Goal: Check status: Check status

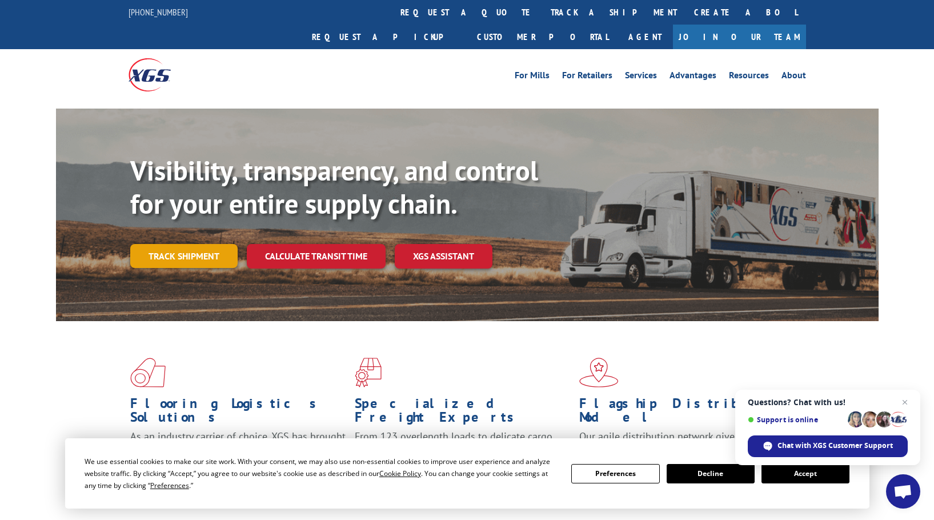
click at [183, 244] on link "Track shipment" at bounding box center [183, 256] width 107 height 24
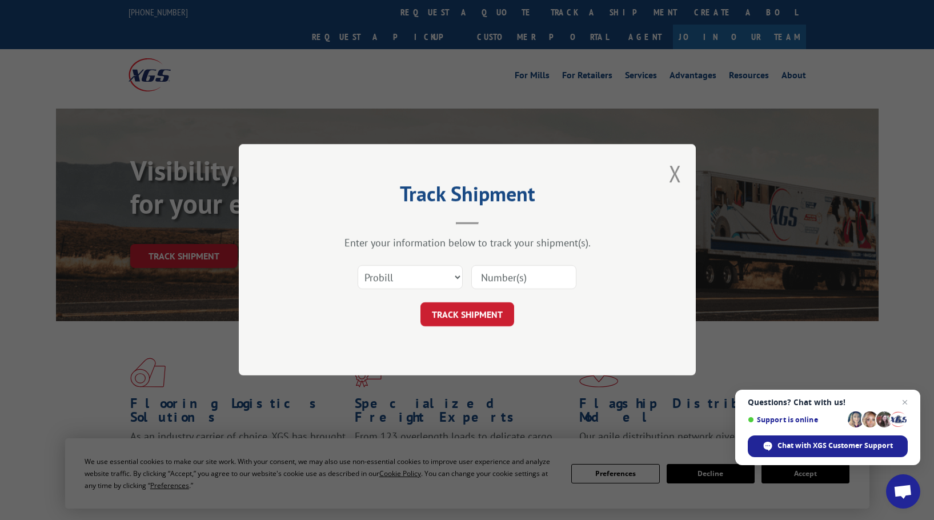
click at [505, 275] on input at bounding box center [523, 278] width 105 height 24
paste input "17207740BOL"
type input "17207740BOL"
click at [453, 313] on button "TRACK SHIPMENT" at bounding box center [467, 315] width 94 height 24
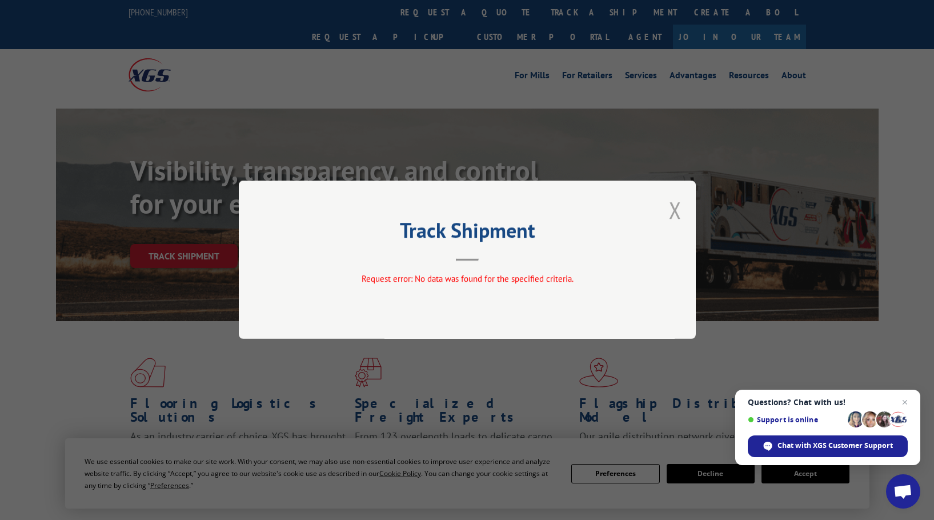
click at [676, 206] on button "Close modal" at bounding box center [675, 210] width 13 height 30
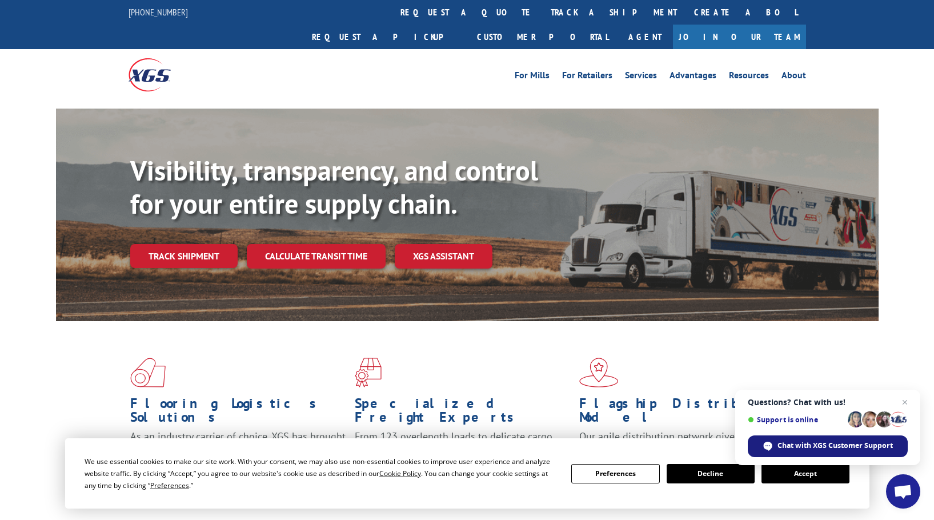
click at [815, 447] on span "Chat with XGS Customer Support" at bounding box center [834, 445] width 115 height 10
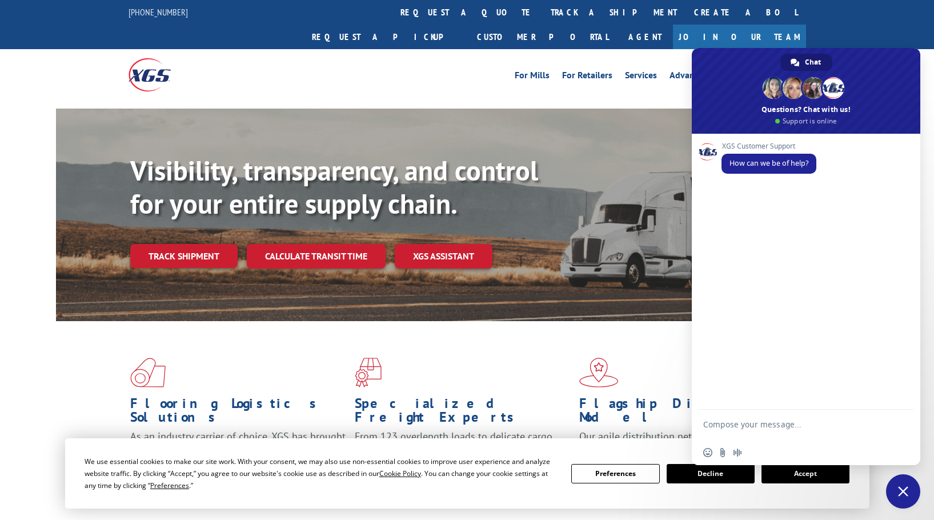
type textarea "17207740BOL"
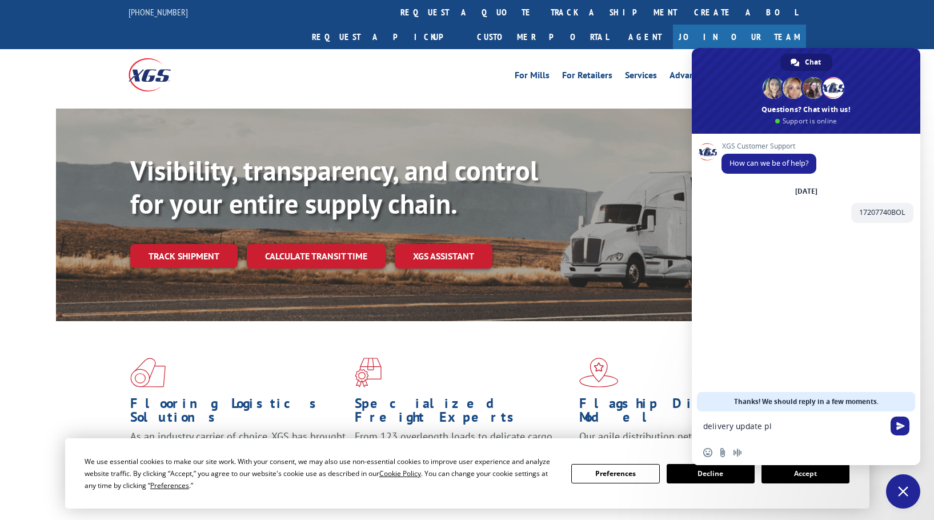
type textarea "delivery update pls"
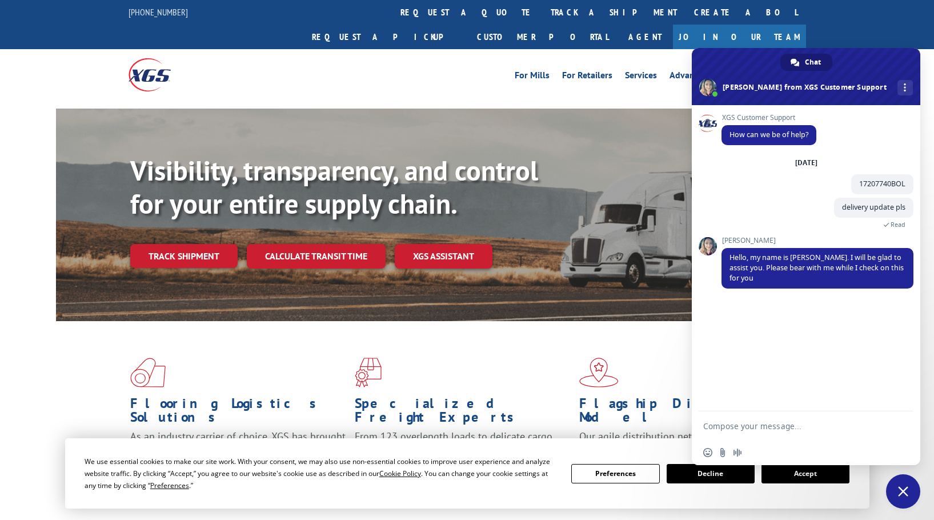
click at [809, 475] on button "Accept" at bounding box center [805, 473] width 88 height 19
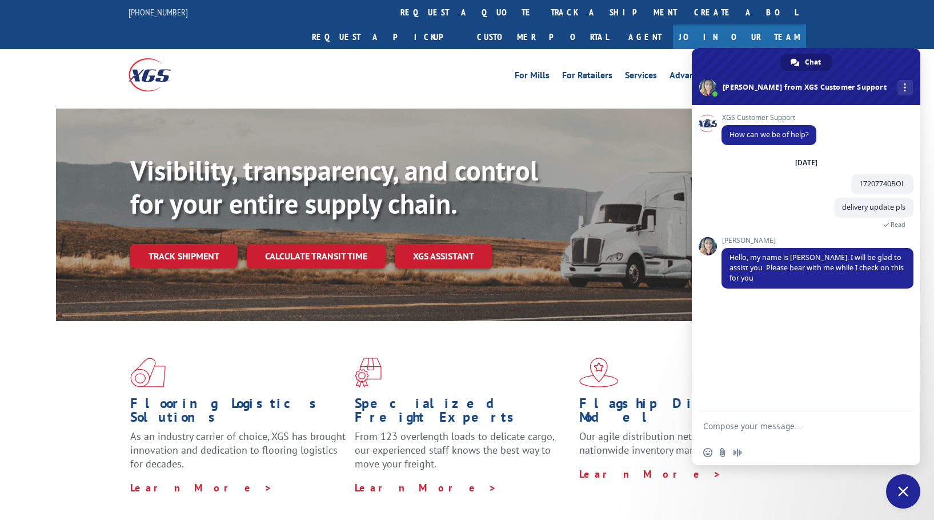
click at [728, 426] on textarea "Compose your message..." at bounding box center [793, 426] width 180 height 10
type textarea "thanks"
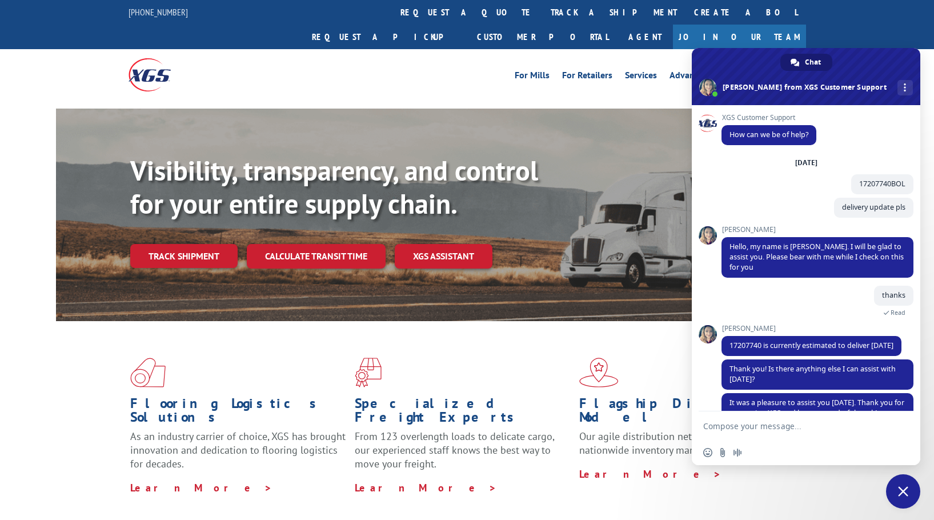
scroll to position [66, 0]
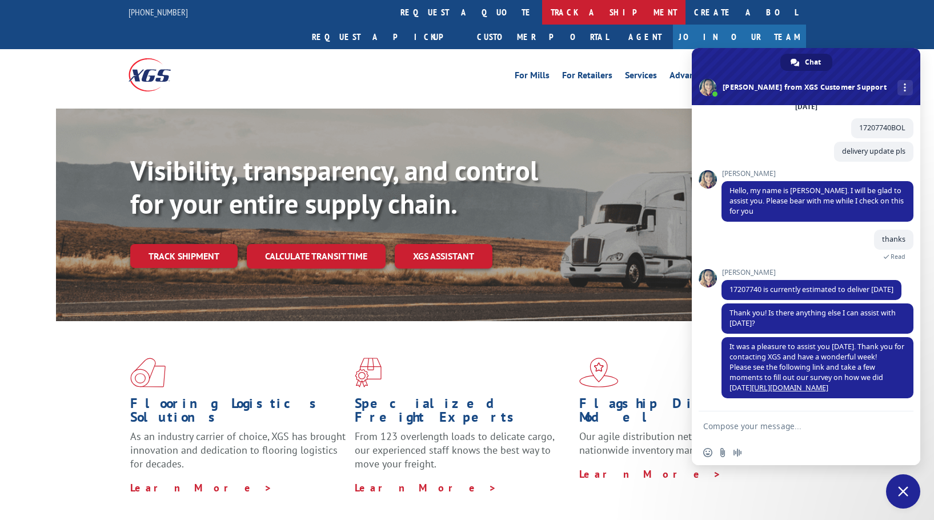
click at [542, 11] on link "track a shipment" at bounding box center [613, 12] width 143 height 25
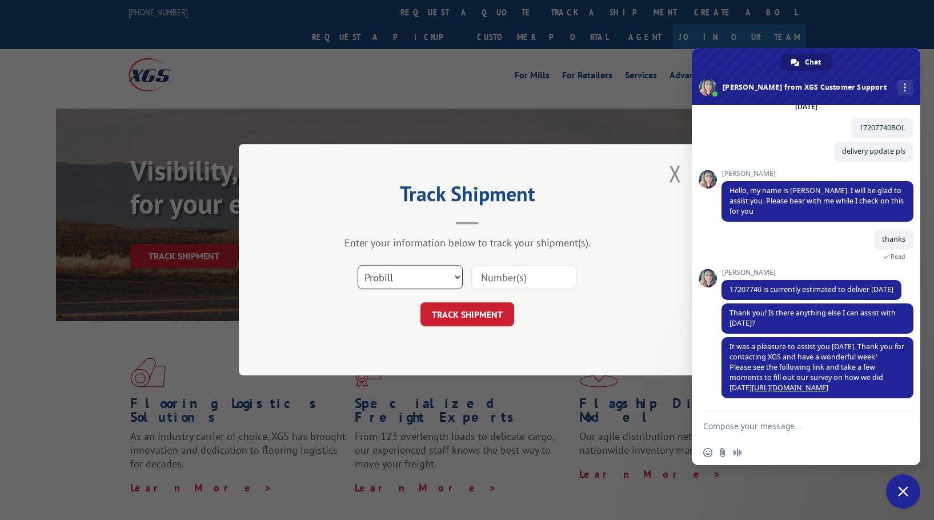
click at [453, 277] on select "Select category... Probill BOL PO" at bounding box center [409, 278] width 105 height 24
click at [357, 266] on select "Select category... Probill BOL PO" at bounding box center [409, 278] width 105 height 24
click at [524, 279] on input at bounding box center [523, 278] width 105 height 24
click at [500, 274] on input at bounding box center [523, 278] width 105 height 24
paste input "17207740BOL"
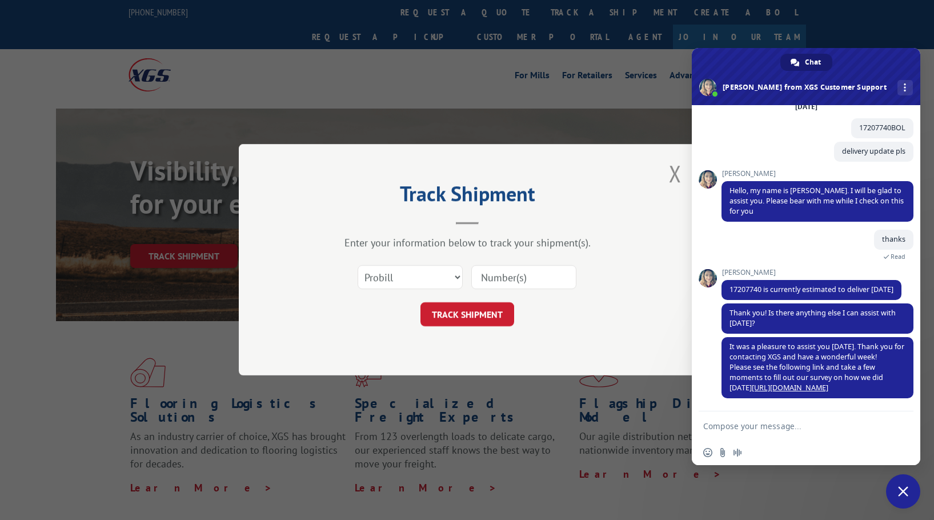
type input "17207740BOL"
click at [464, 310] on button "TRACK SHIPMENT" at bounding box center [467, 315] width 94 height 24
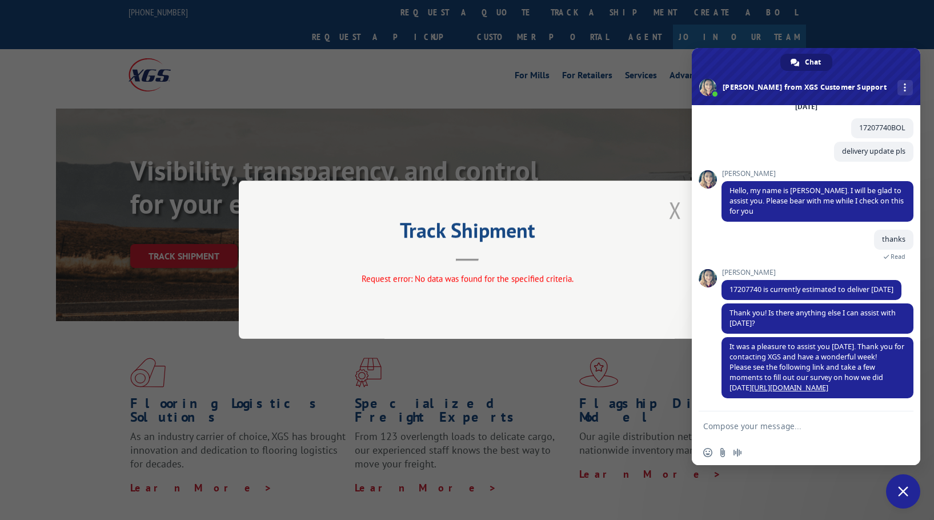
click at [676, 214] on button "Close modal" at bounding box center [675, 210] width 13 height 30
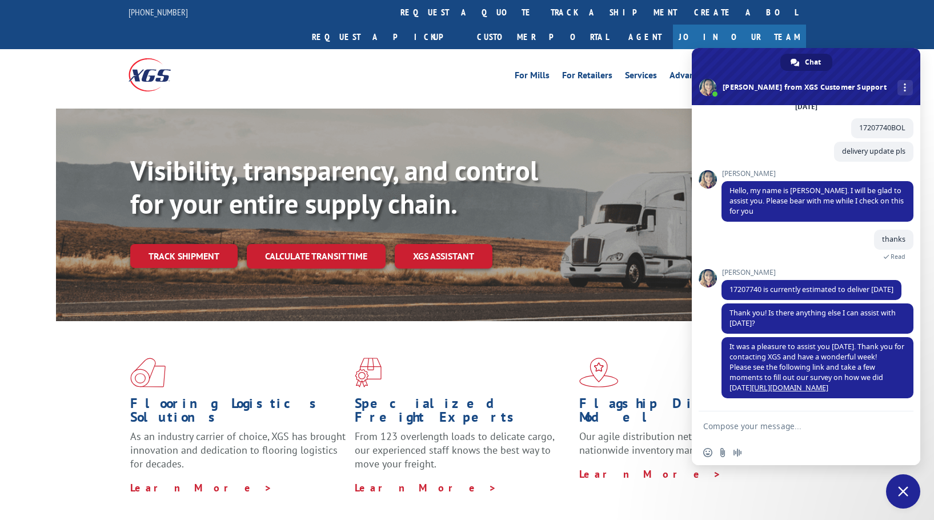
click at [899, 492] on span "Close chat" at bounding box center [903, 491] width 10 height 10
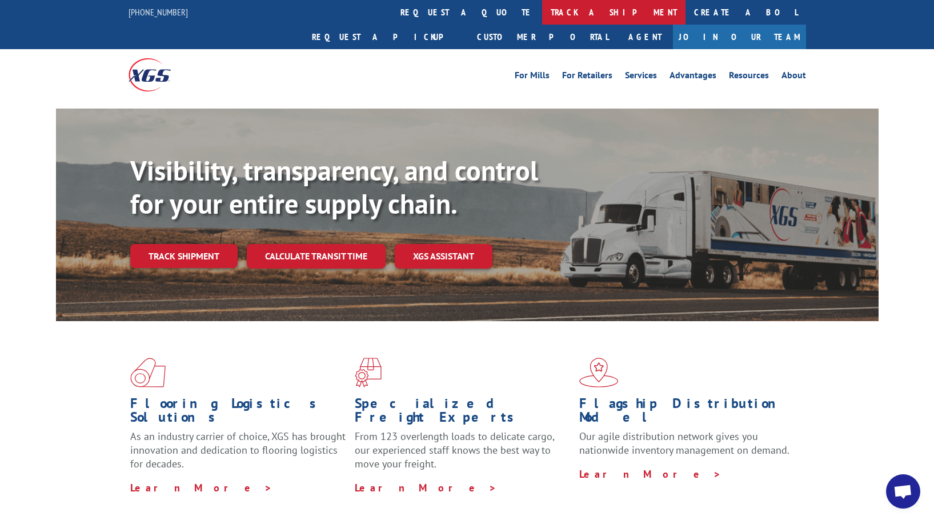
click at [542, 10] on link "track a shipment" at bounding box center [613, 12] width 143 height 25
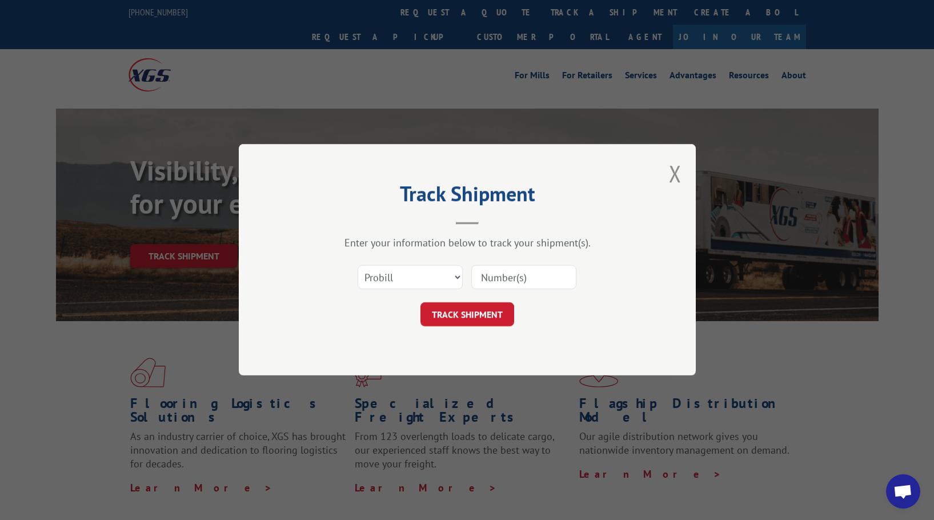
click at [488, 276] on input at bounding box center [523, 278] width 105 height 24
paste input "17207740BOL"
type input "17207740BOL"
click button "TRACK SHIPMENT" at bounding box center [467, 315] width 94 height 24
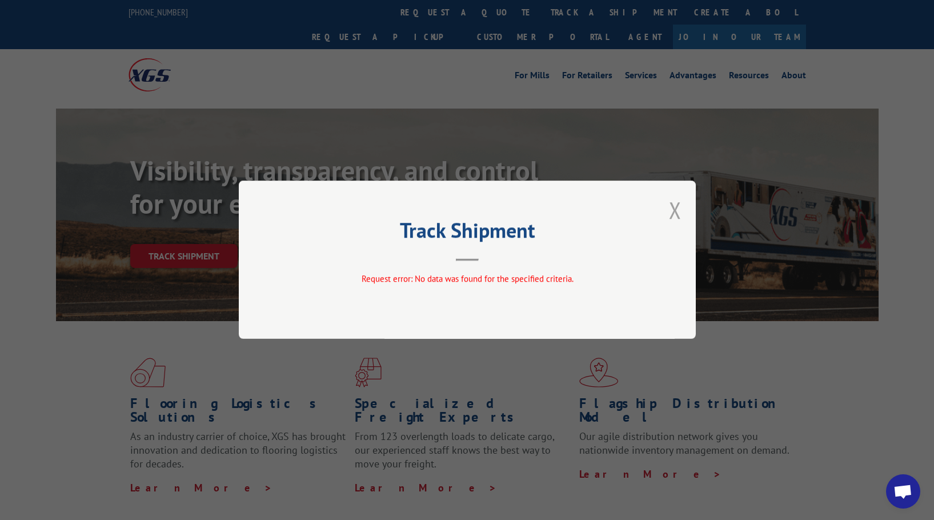
click at [674, 209] on button "Close modal" at bounding box center [675, 210] width 13 height 30
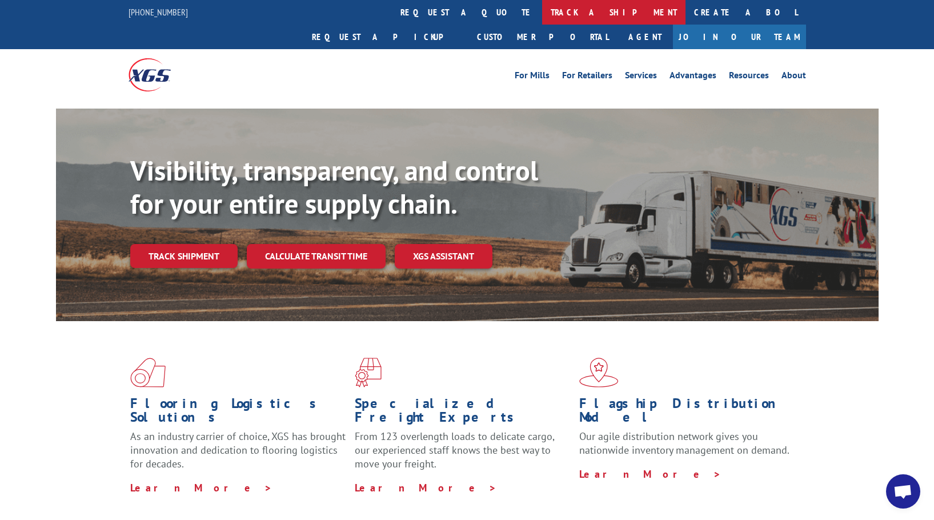
click at [542, 13] on link "track a shipment" at bounding box center [613, 12] width 143 height 25
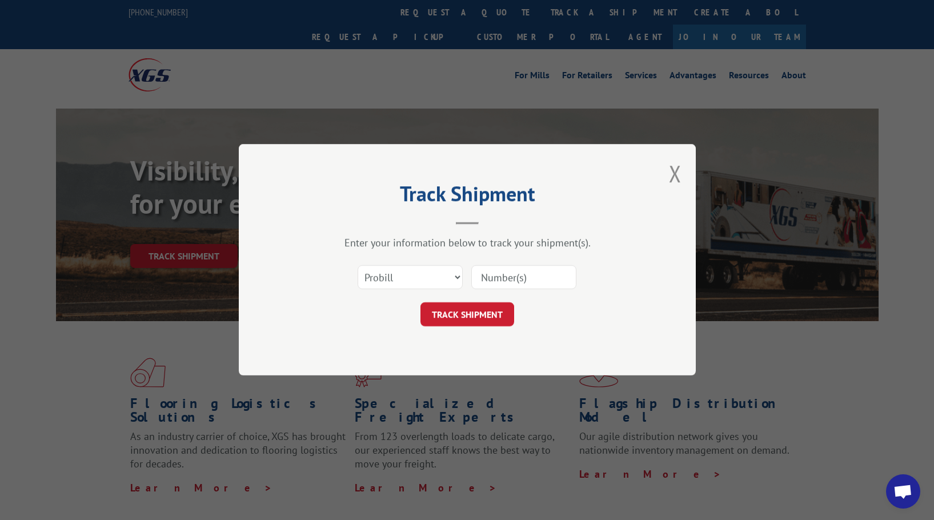
drag, startPoint x: 678, startPoint y: 176, endPoint x: 599, endPoint y: 156, distance: 81.2
click at [677, 175] on button "Close modal" at bounding box center [675, 173] width 13 height 30
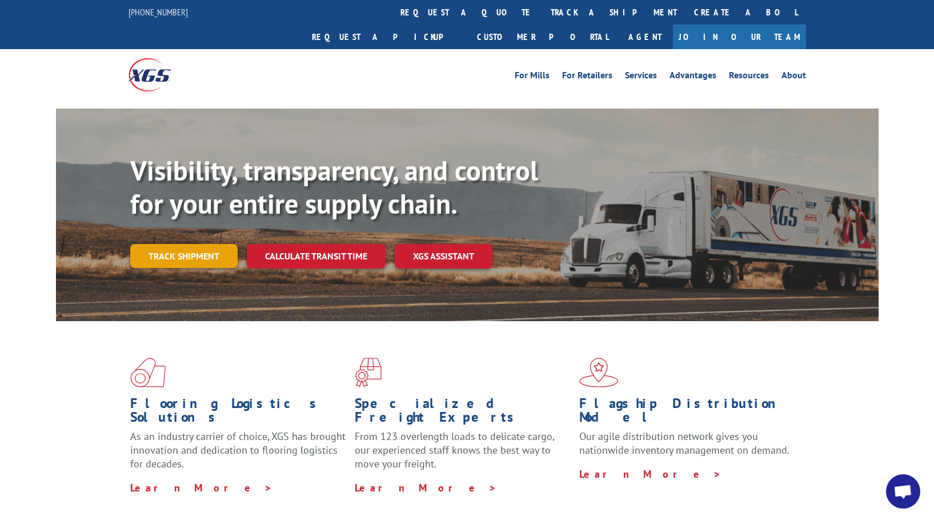
click at [166, 244] on link "Track shipment" at bounding box center [183, 256] width 107 height 24
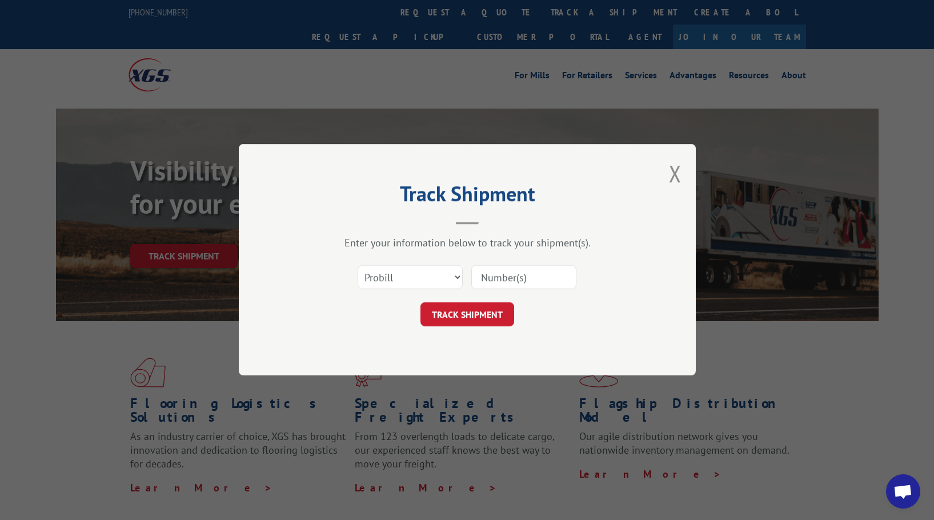
click at [496, 275] on input at bounding box center [523, 278] width 105 height 24
paste input "17207740BOL"
type input "17207740BOL"
click at [451, 313] on button "TRACK SHIPMENT" at bounding box center [467, 315] width 94 height 24
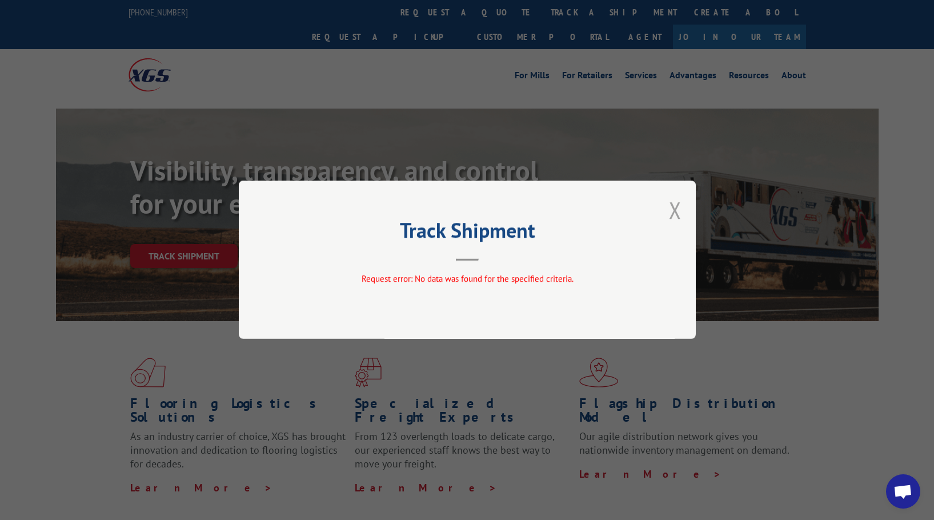
click at [674, 207] on button "Close modal" at bounding box center [675, 210] width 13 height 30
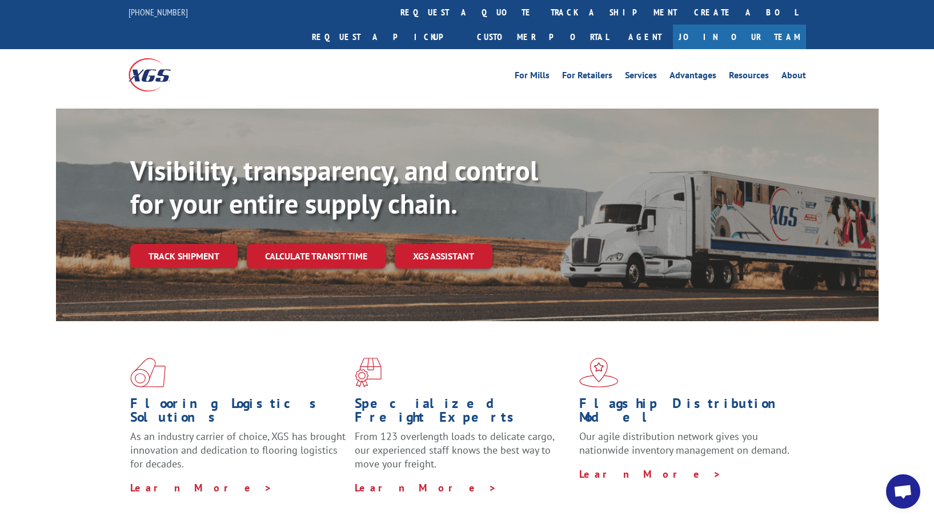
drag, startPoint x: 893, startPoint y: 490, endPoint x: 887, endPoint y: 506, distance: 17.5
click at [894, 490] on span "Open chat" at bounding box center [902, 492] width 19 height 16
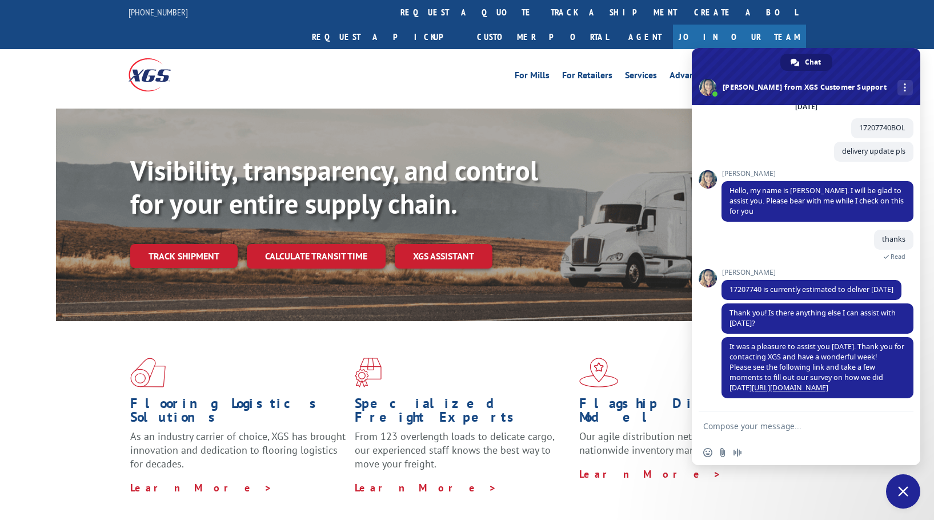
click at [906, 493] on span "Close chat" at bounding box center [903, 491] width 10 height 10
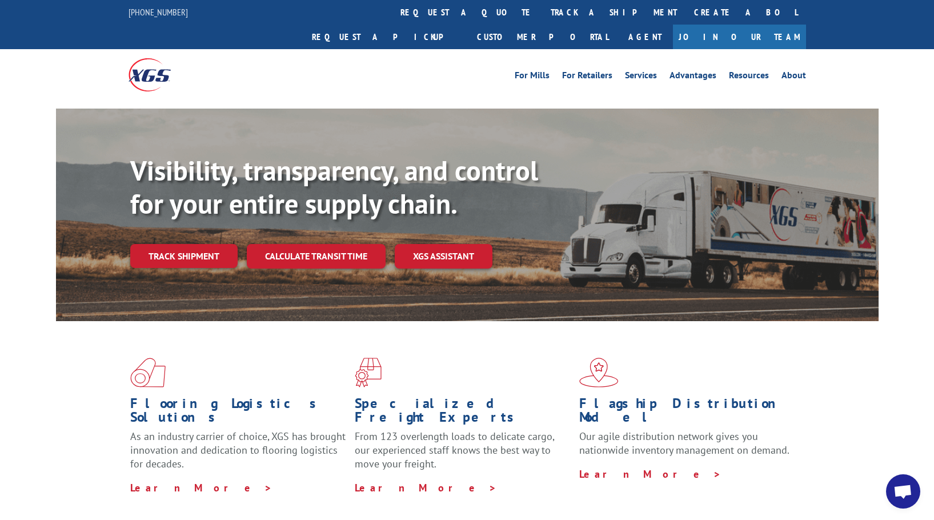
click at [898, 500] on span "Open chat" at bounding box center [903, 491] width 34 height 34
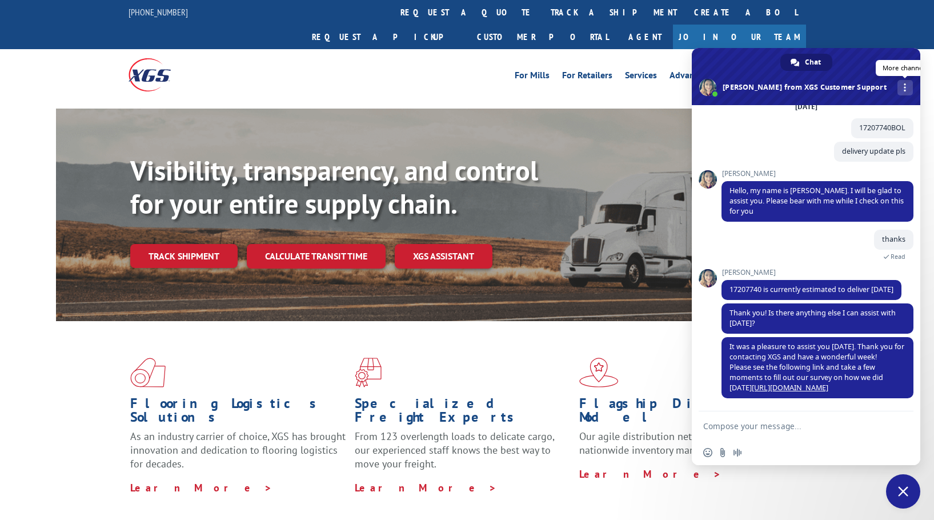
click at [897, 82] on div "More channels" at bounding box center [904, 87] width 15 height 15
click at [900, 491] on span "Close chat" at bounding box center [903, 491] width 10 height 10
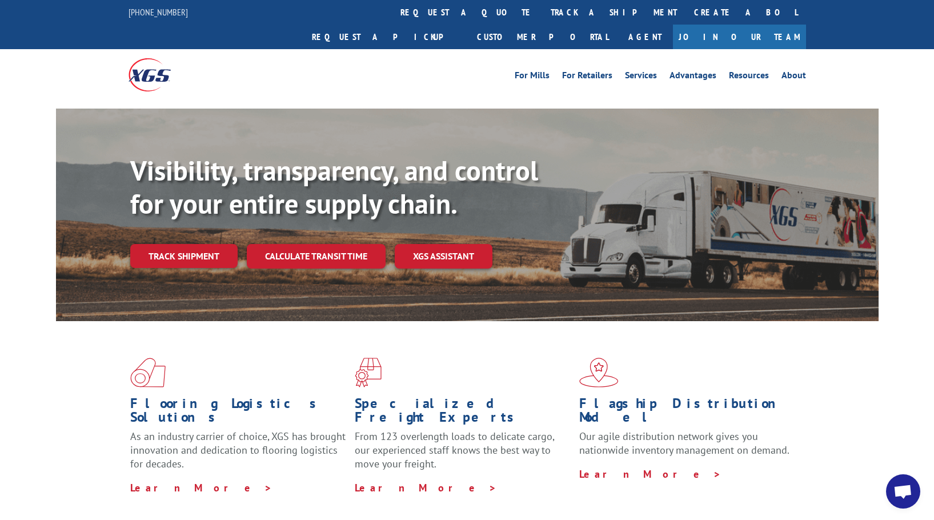
click at [900, 485] on span "Open chat" at bounding box center [902, 492] width 19 height 16
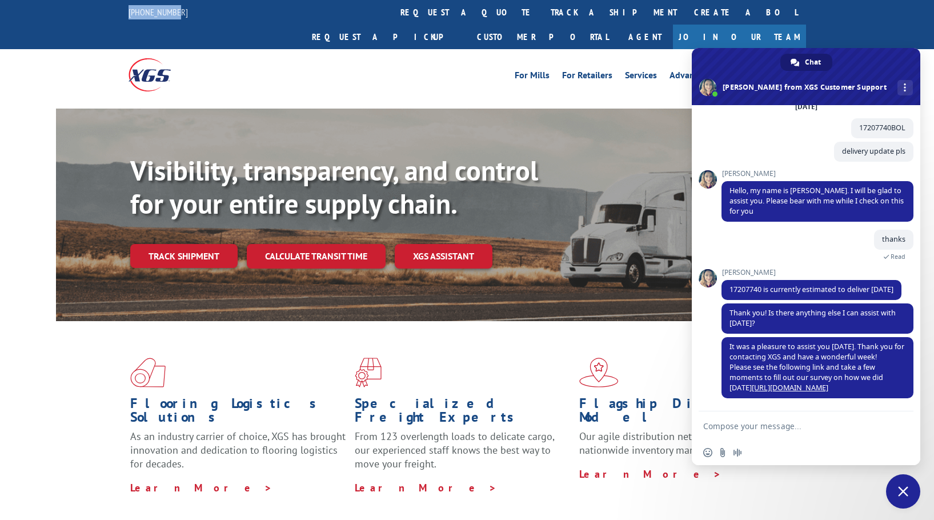
drag, startPoint x: 180, startPoint y: 12, endPoint x: 68, endPoint y: 12, distance: 111.9
click at [68, 12] on div "[PHONE_NUMBER] request a quote track a shipment Create a BOL Request a pickup C…" at bounding box center [467, 24] width 934 height 49
drag, startPoint x: 180, startPoint y: 227, endPoint x: 292, endPoint y: 183, distance: 120.0
click at [179, 244] on link "Track shipment" at bounding box center [183, 256] width 107 height 24
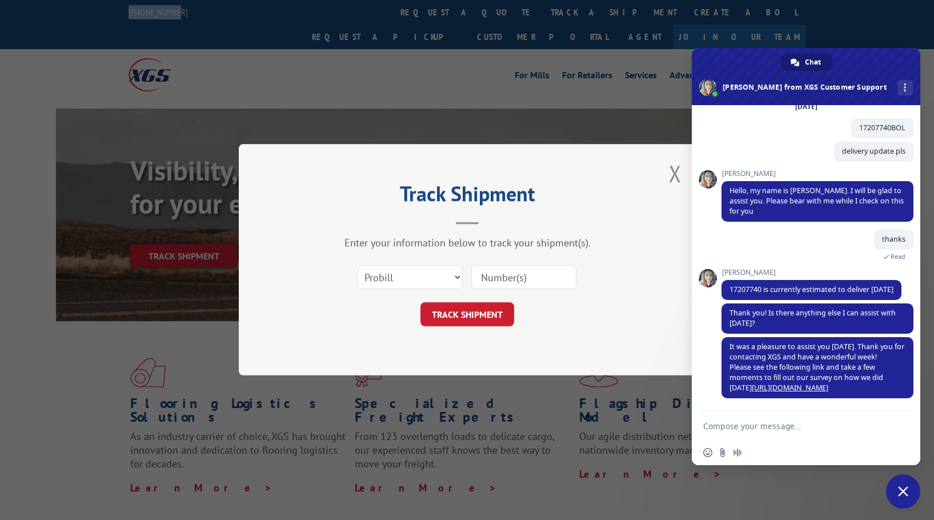
click at [503, 274] on input at bounding box center [523, 278] width 105 height 24
paste input "17207740BOL"
type input "17207740"
click button "TRACK SHIPMENT" at bounding box center [467, 315] width 94 height 24
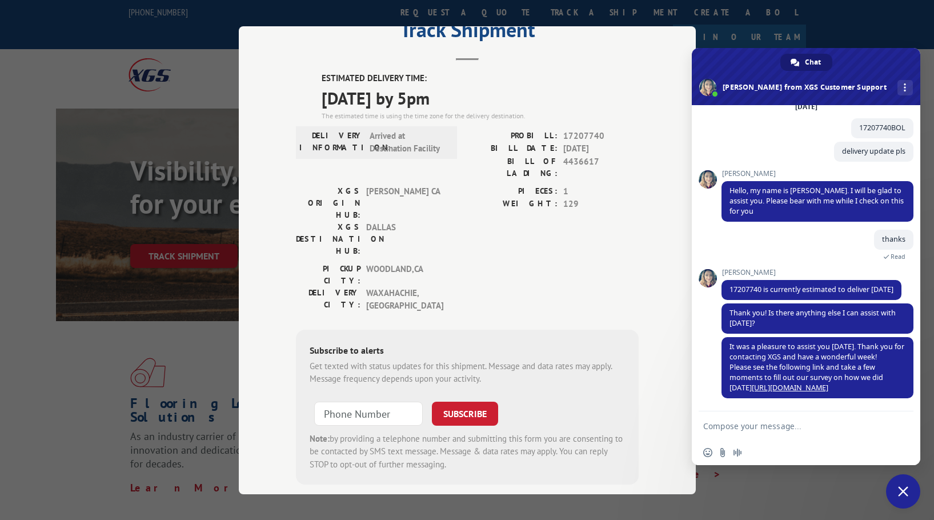
scroll to position [0, 0]
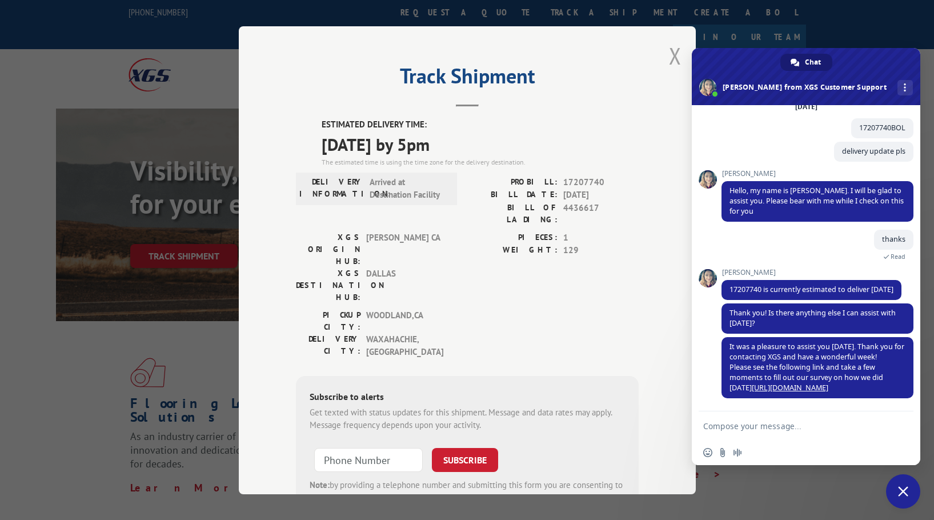
click at [672, 55] on button "Close modal" at bounding box center [675, 56] width 13 height 30
